Goal: Transaction & Acquisition: Purchase product/service

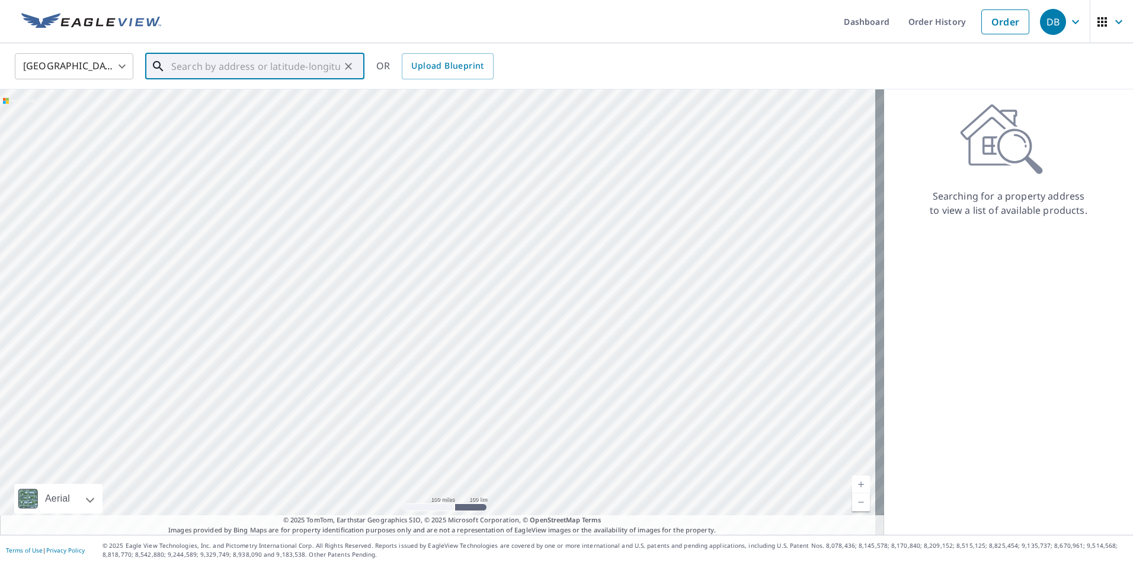
click at [270, 68] on input "text" at bounding box center [255, 66] width 169 height 33
click at [196, 108] on p "[GEOGRAPHIC_DATA]" at bounding box center [262, 114] width 186 height 12
type input "[STREET_ADDRESS]"
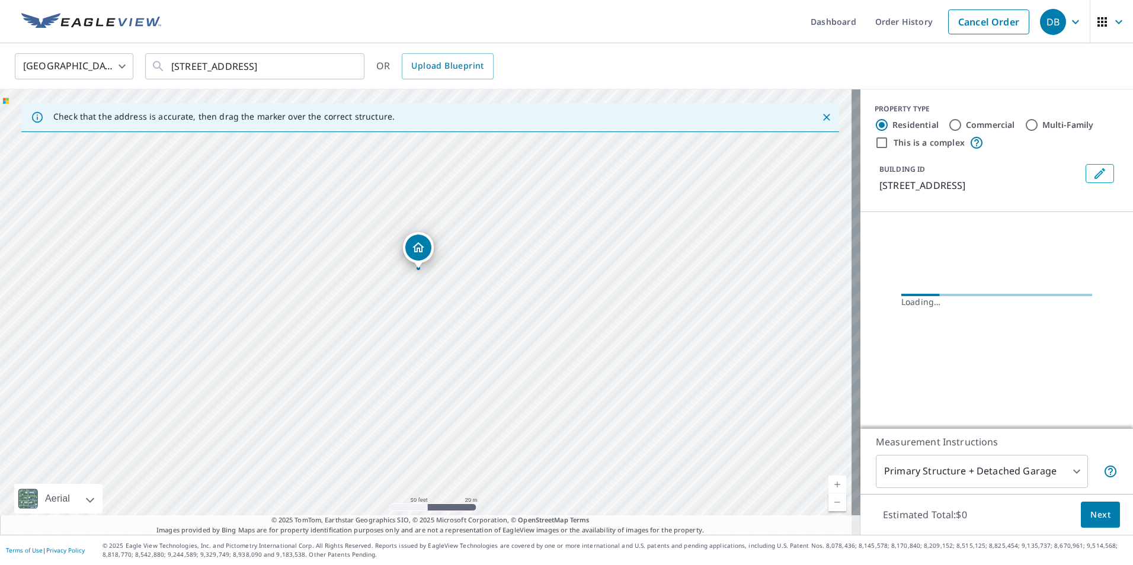
drag, startPoint x: 578, startPoint y: 372, endPoint x: 501, endPoint y: 257, distance: 138.7
click at [501, 257] on div "[STREET_ADDRESS]" at bounding box center [430, 312] width 861 height 446
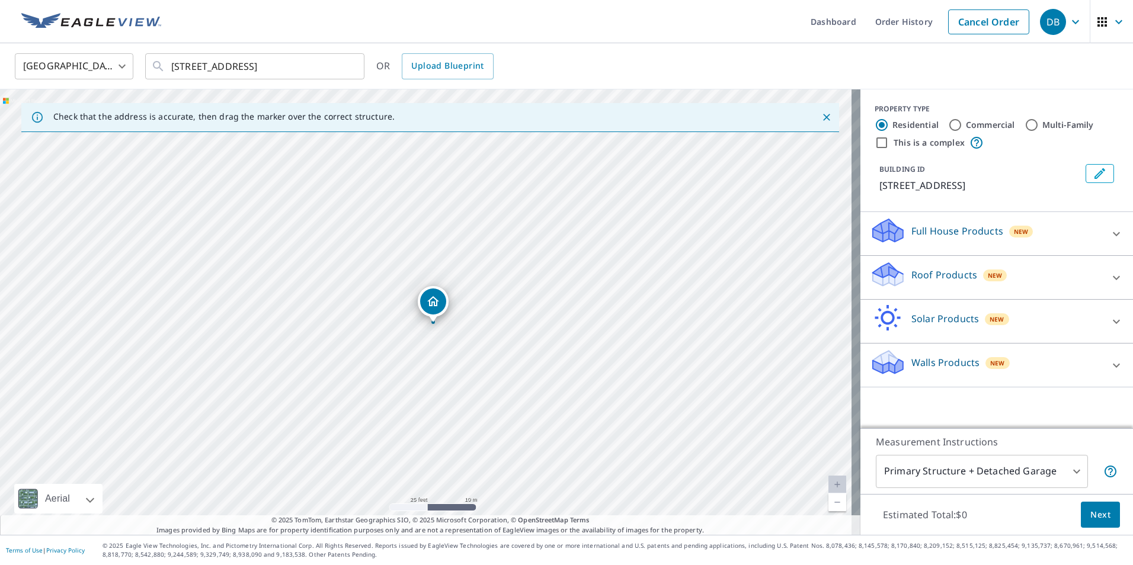
drag, startPoint x: 429, startPoint y: 293, endPoint x: 436, endPoint y: 305, distance: 14.3
click at [942, 271] on p "Roof Products" at bounding box center [945, 275] width 66 height 14
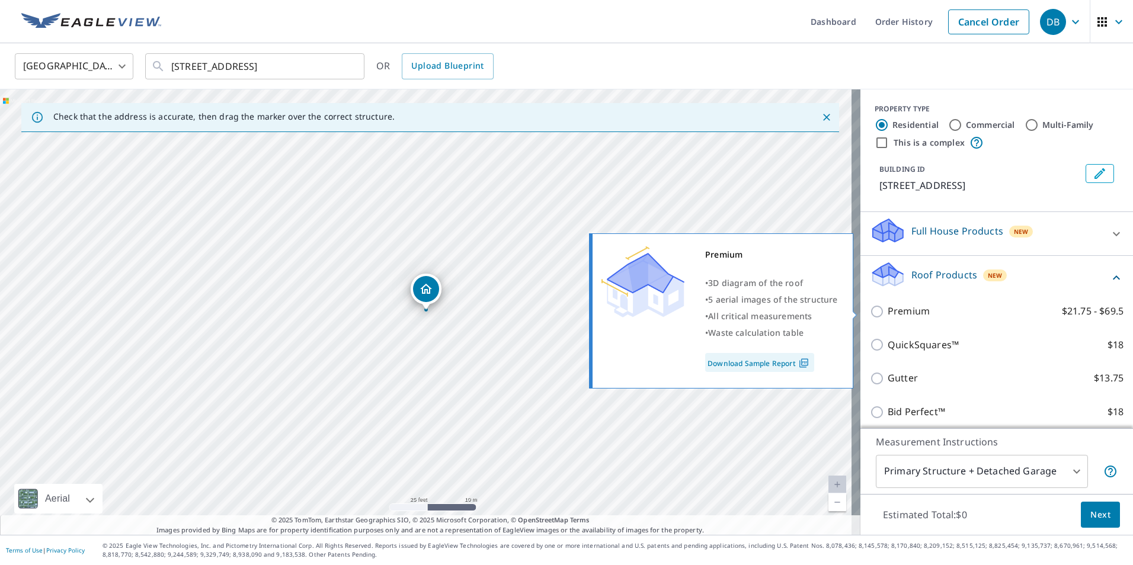
click at [903, 315] on p "Premium" at bounding box center [909, 311] width 42 height 15
click at [888, 315] on input "Premium $21.75 - $69.5" at bounding box center [879, 312] width 18 height 14
checkbox input "true"
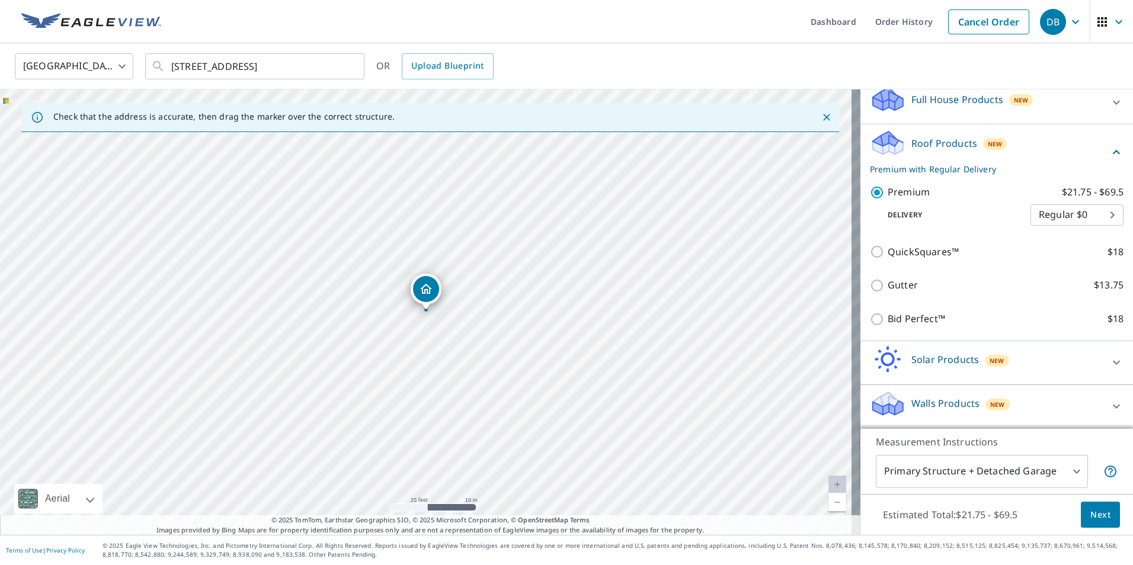
scroll to position [132, 0]
click at [1098, 513] on span "Next" at bounding box center [1101, 515] width 20 height 15
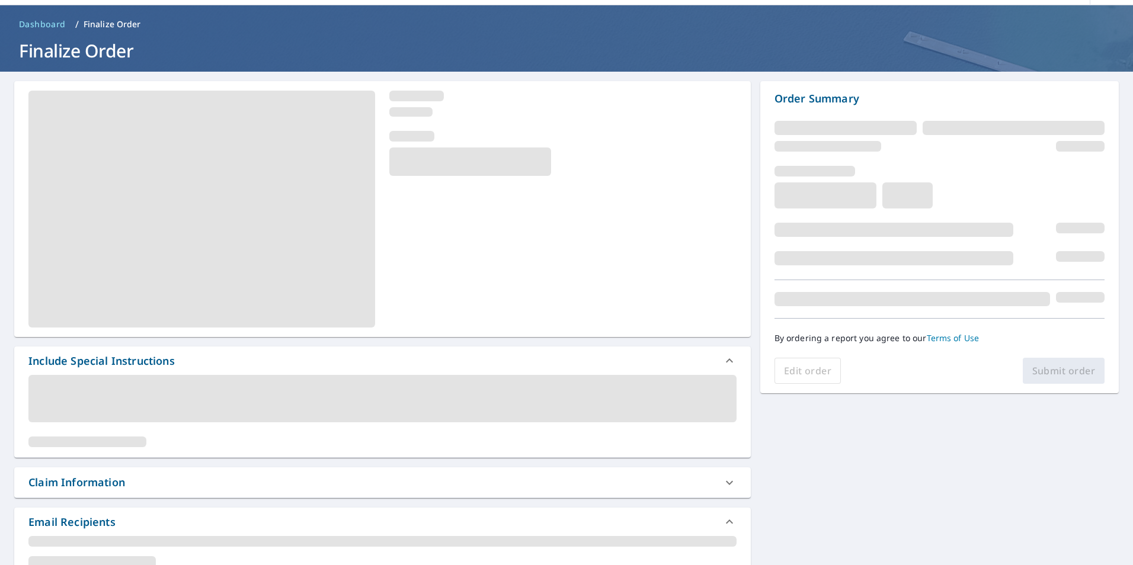
scroll to position [59, 0]
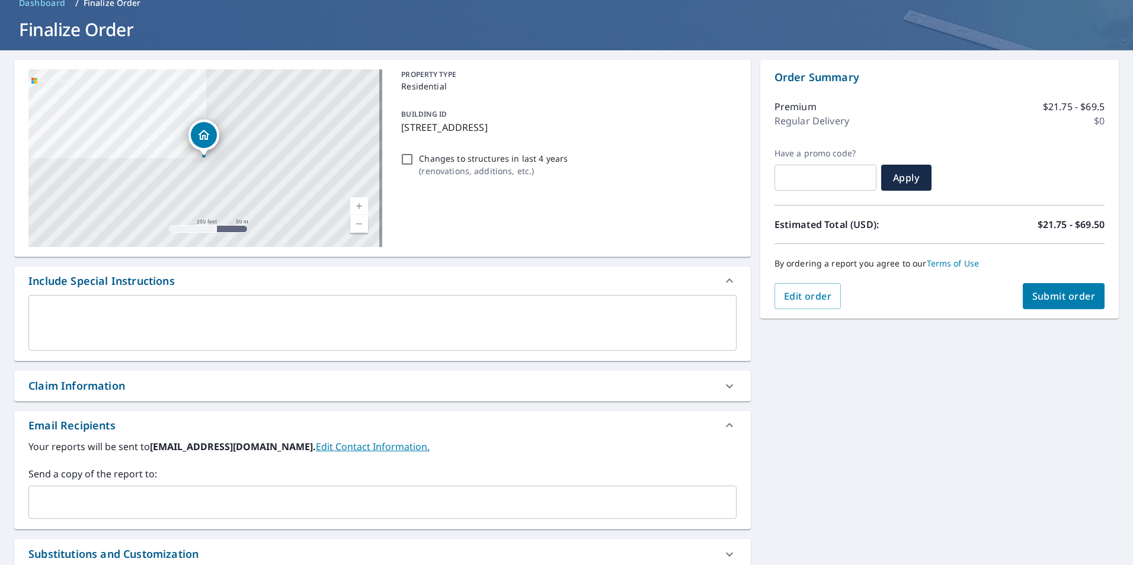
click at [1044, 306] on button "Submit order" at bounding box center [1064, 296] width 82 height 26
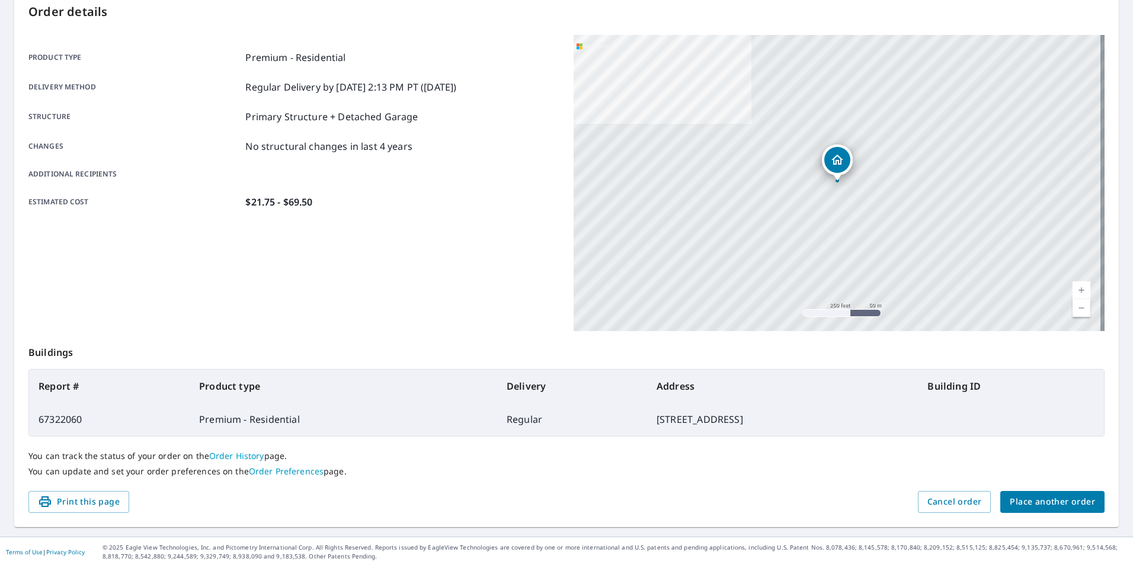
scroll to position [132, 0]
click at [1028, 494] on span "Place another order" at bounding box center [1052, 500] width 85 height 15
